Goal: Browse casually

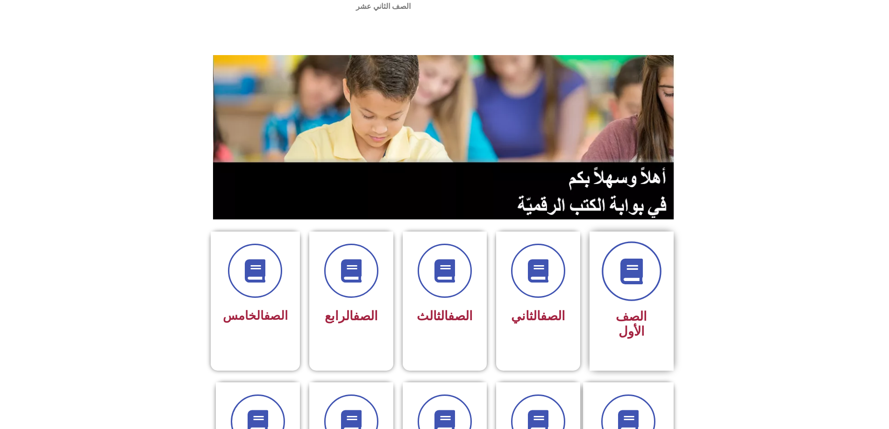
scroll to position [47, 0]
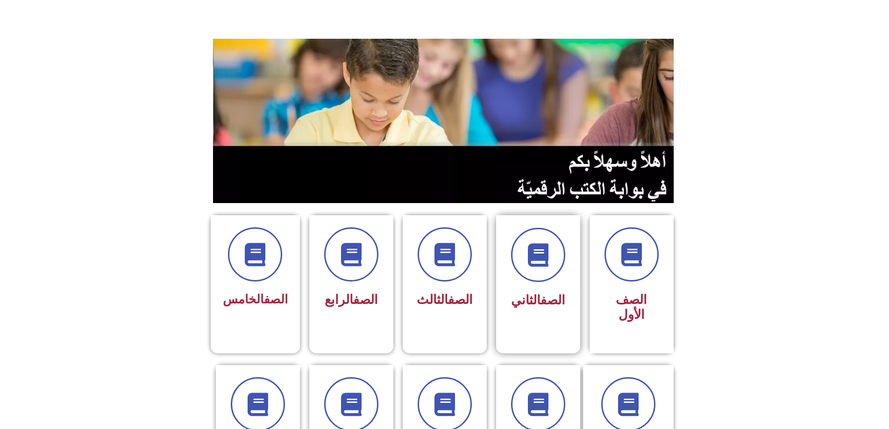
click at [541, 262] on div "الصف الثاني" at bounding box center [538, 270] width 59 height 85
click at [543, 245] on icon at bounding box center [538, 256] width 26 height 26
click at [546, 243] on icon at bounding box center [538, 256] width 26 height 26
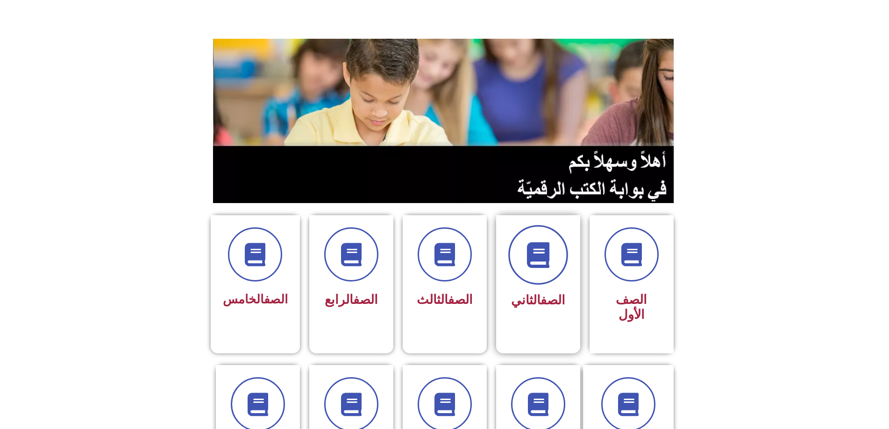
click at [540, 243] on icon at bounding box center [538, 256] width 26 height 26
click at [547, 245] on icon at bounding box center [538, 256] width 26 height 26
click at [543, 243] on icon at bounding box center [538, 256] width 26 height 26
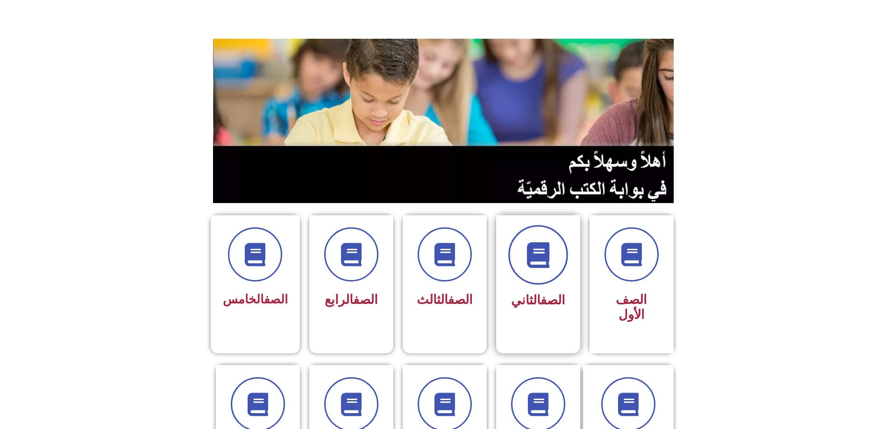
click at [543, 243] on icon at bounding box center [538, 256] width 26 height 26
click at [542, 243] on icon at bounding box center [538, 256] width 26 height 26
click at [535, 243] on icon at bounding box center [538, 256] width 26 height 26
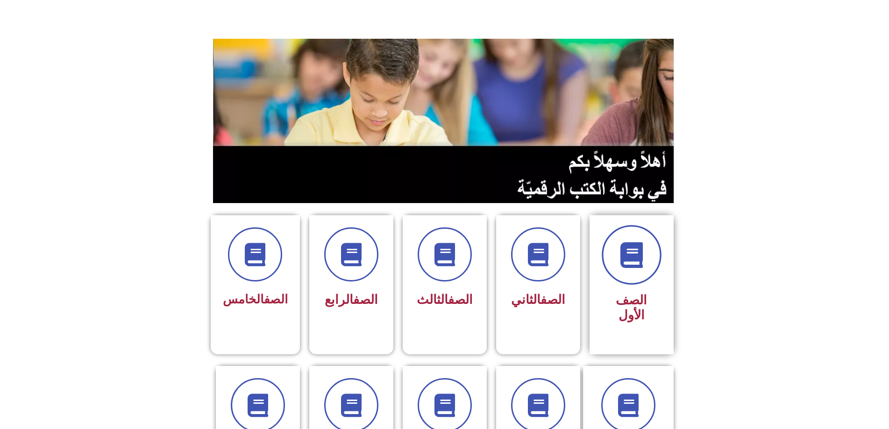
click at [632, 246] on span at bounding box center [632, 255] width 60 height 60
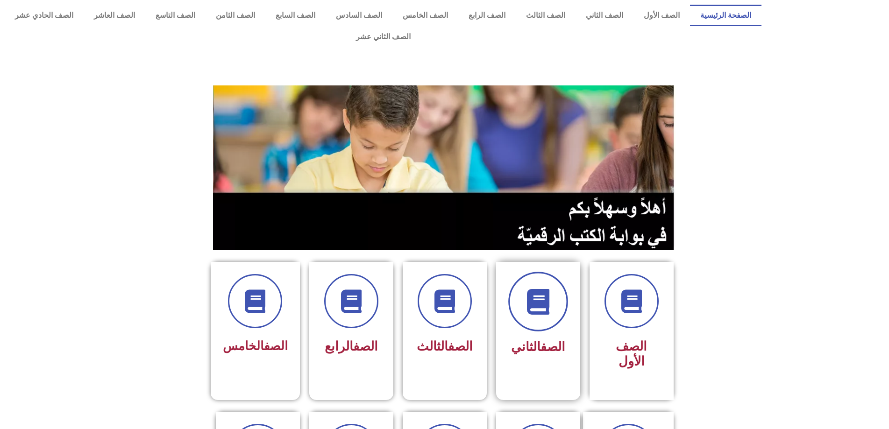
click at [542, 302] on span at bounding box center [538, 302] width 60 height 60
click at [536, 293] on span at bounding box center [538, 302] width 60 height 60
click at [539, 289] on icon at bounding box center [538, 302] width 26 height 26
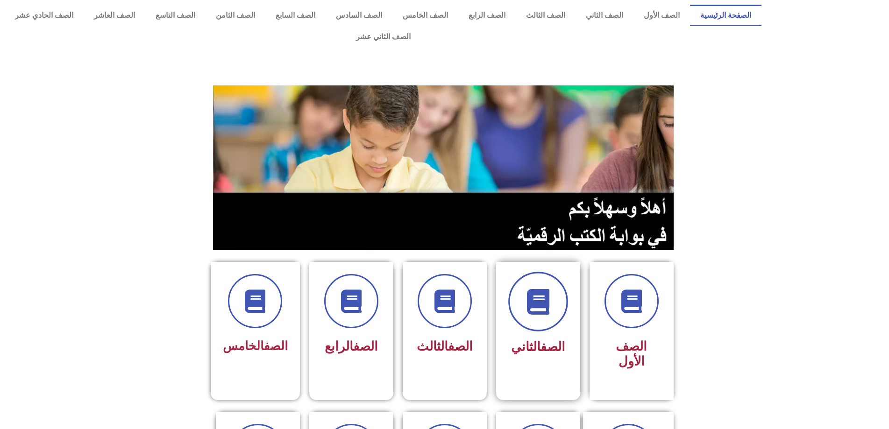
click at [539, 289] on icon at bounding box center [538, 302] width 26 height 26
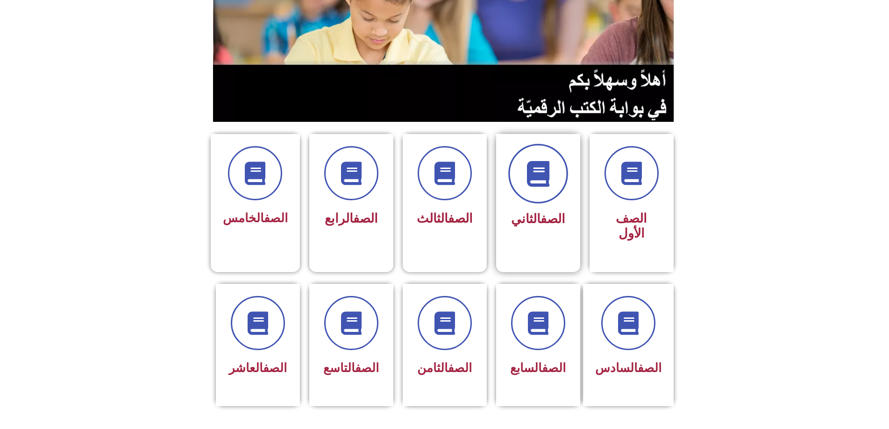
scroll to position [140, 0]
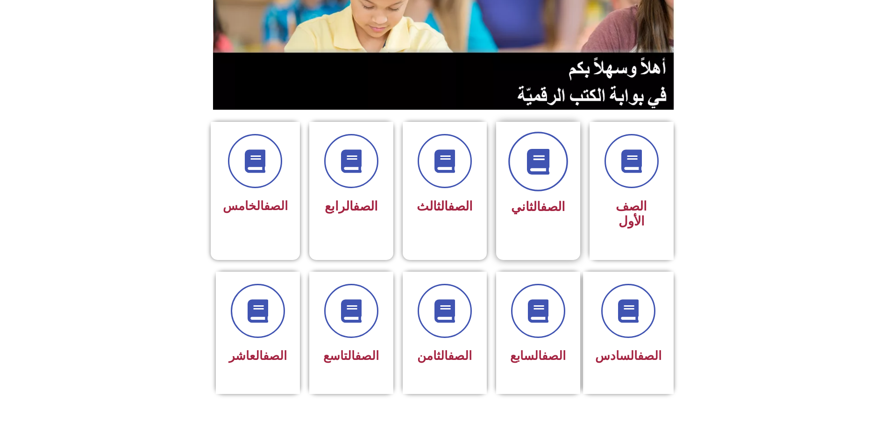
click at [536, 152] on icon at bounding box center [538, 162] width 26 height 26
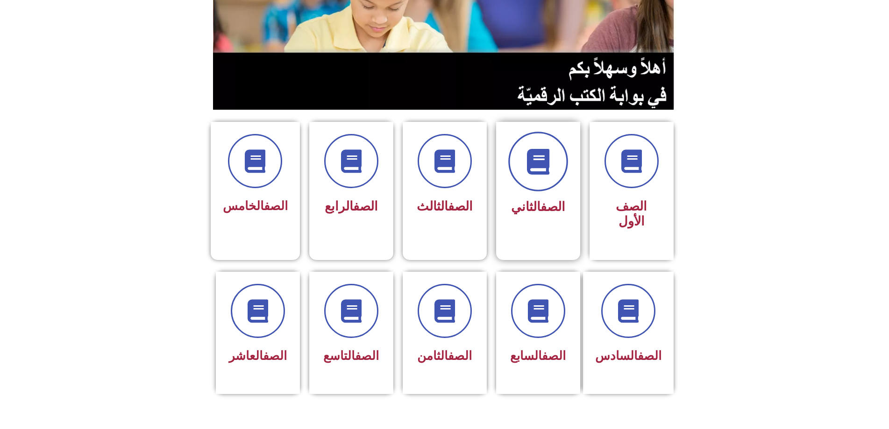
click at [531, 149] on icon at bounding box center [538, 162] width 26 height 26
click at [558, 152] on span at bounding box center [538, 162] width 60 height 60
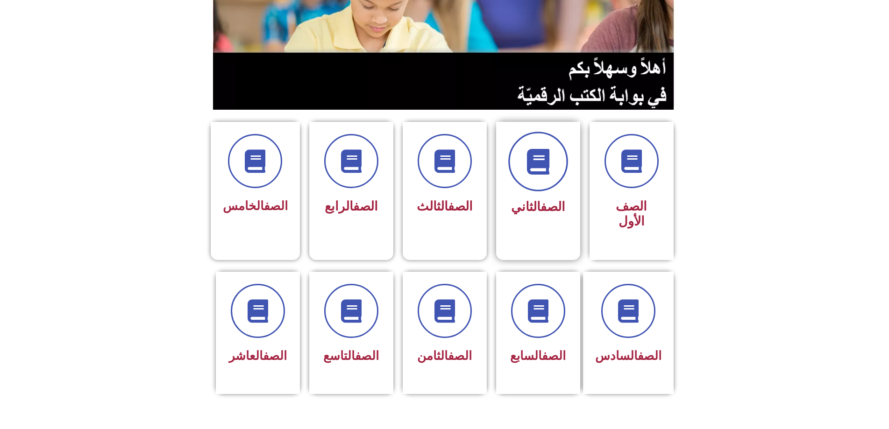
click at [555, 153] on span at bounding box center [538, 162] width 60 height 60
